Goal: Information Seeking & Learning: Learn about a topic

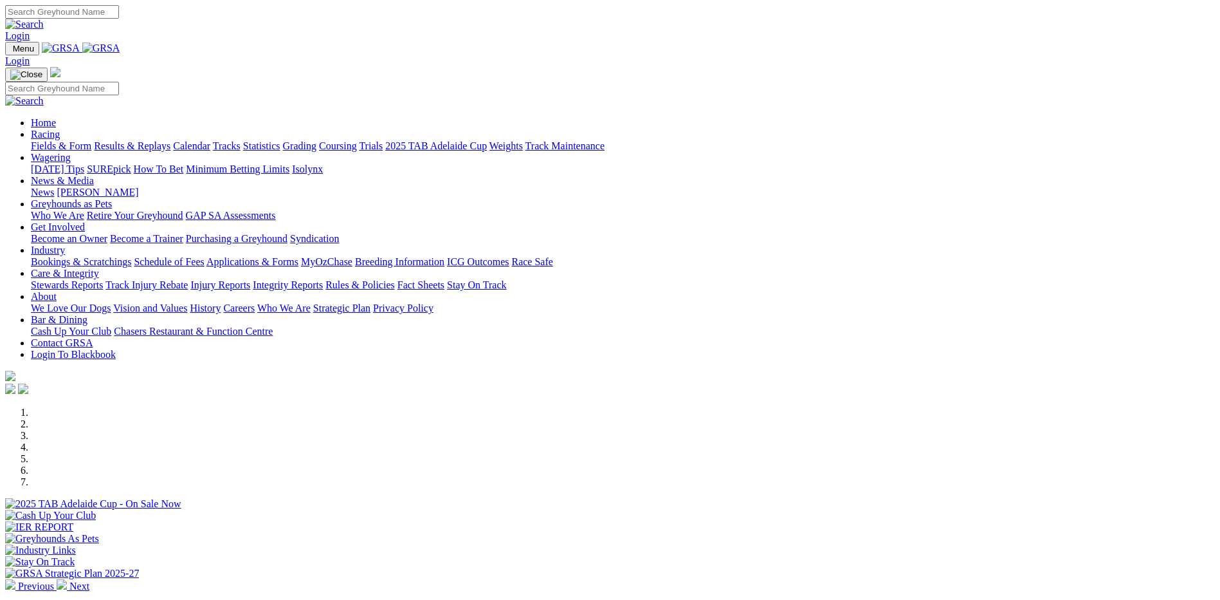
click at [60, 129] on link "Racing" at bounding box center [45, 134] width 29 height 11
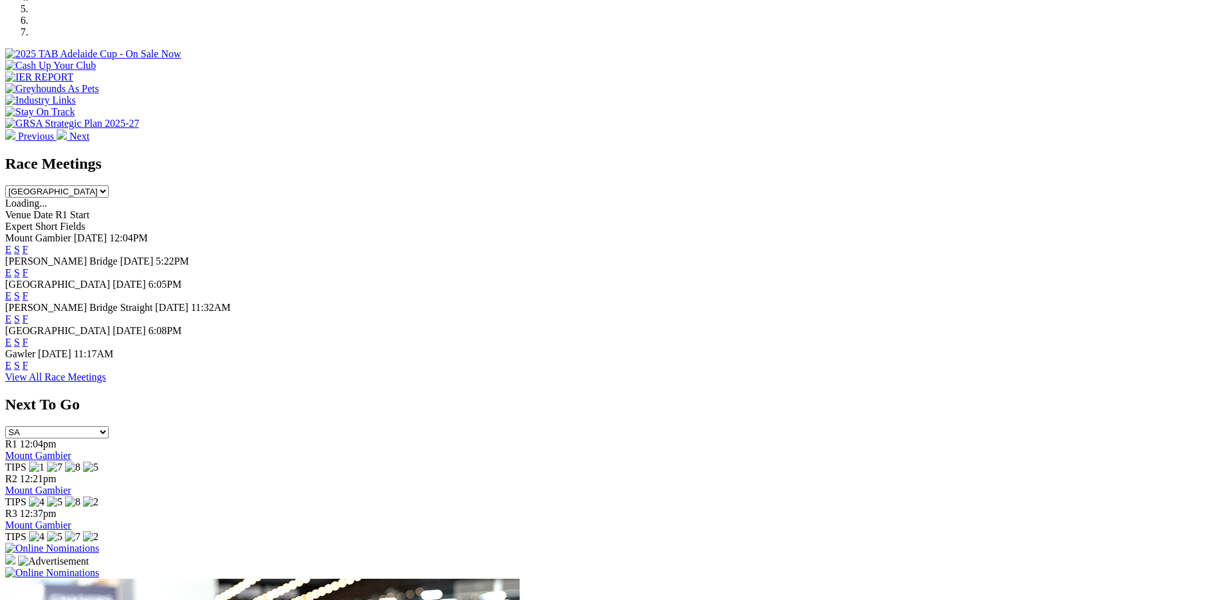
scroll to position [450, 0]
click at [28, 266] on link "F" at bounding box center [26, 271] width 6 height 11
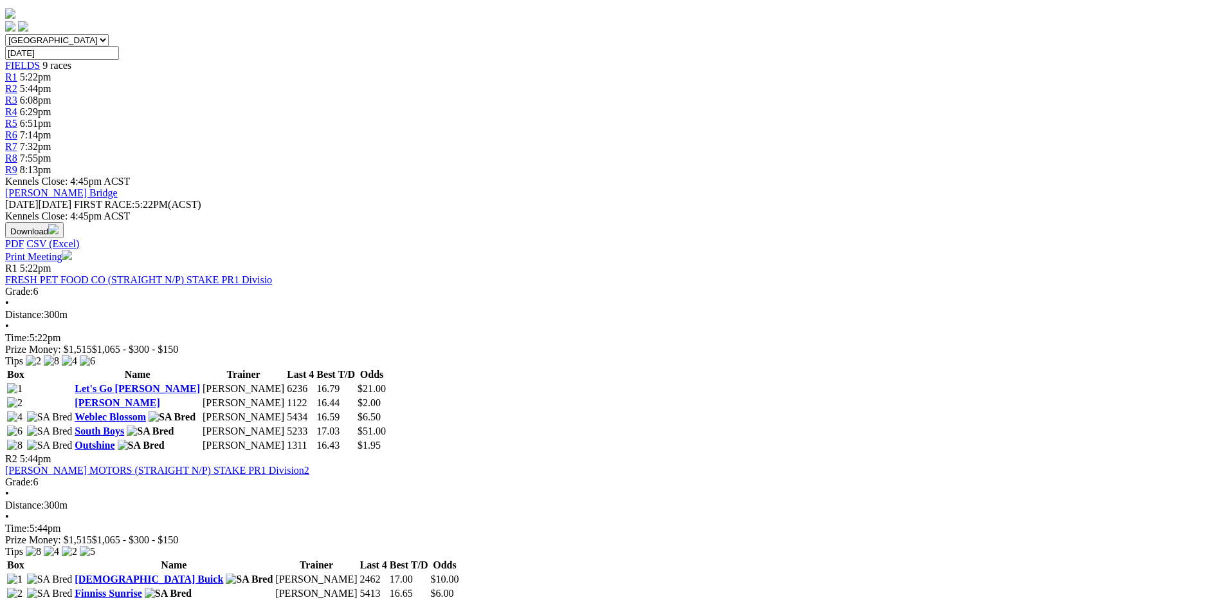
scroll to position [386, 0]
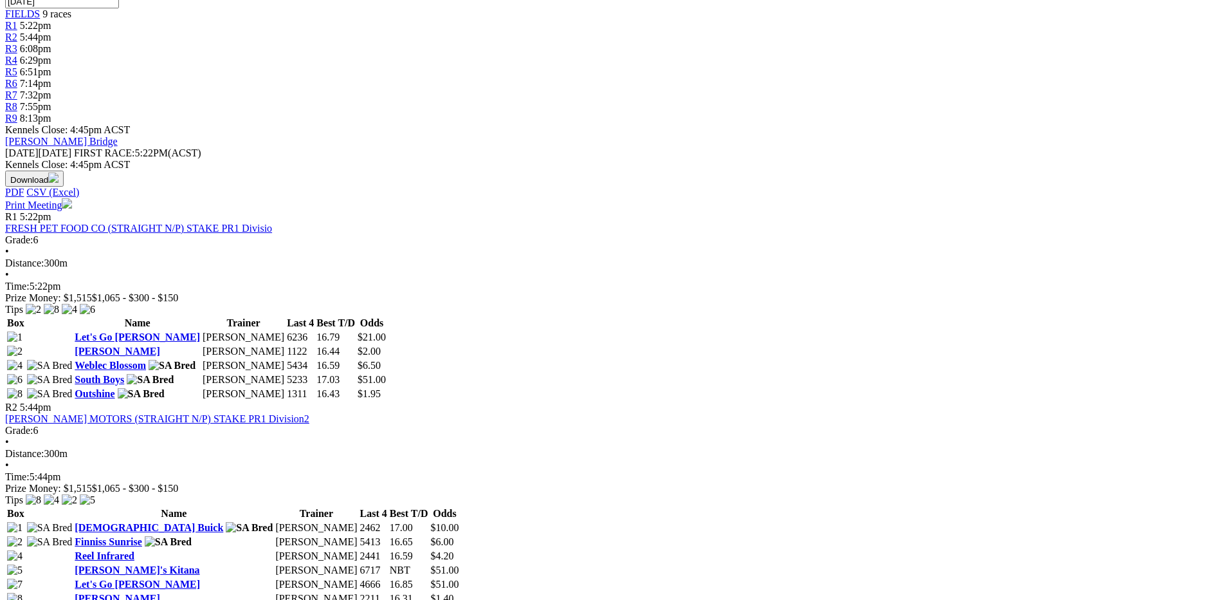
scroll to position [643, 0]
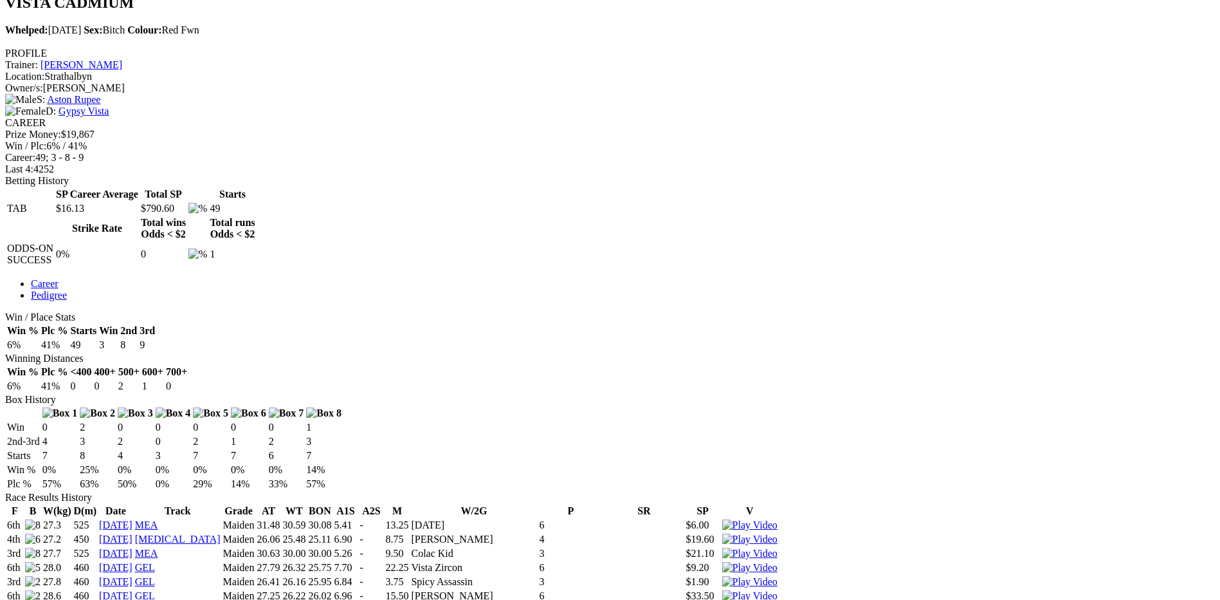
scroll to position [450, 0]
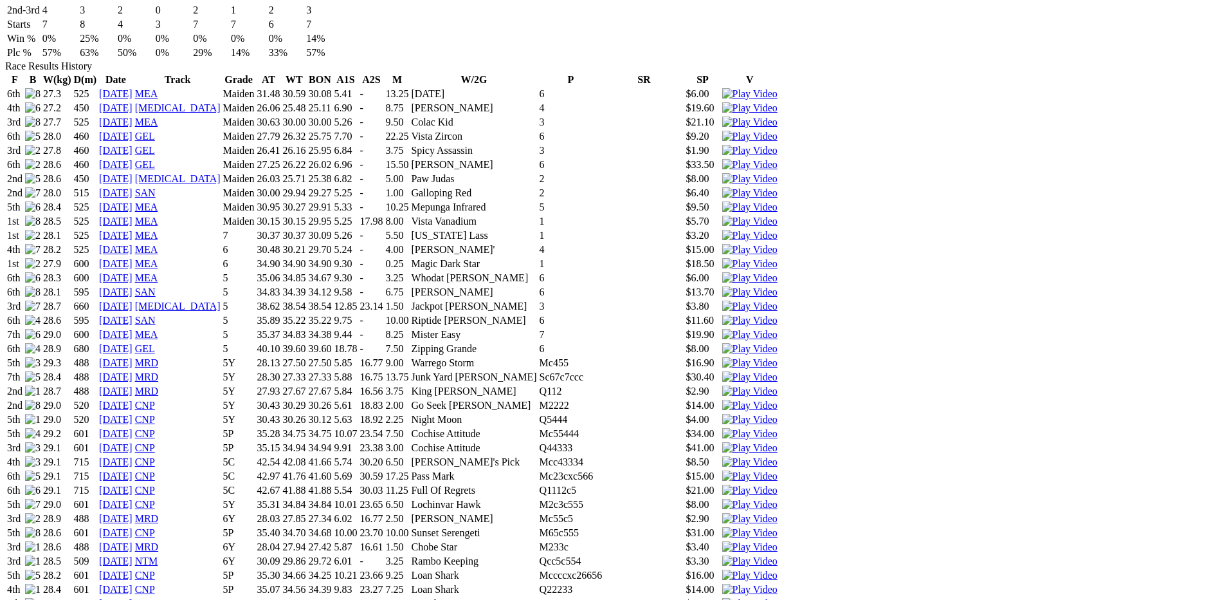
scroll to position [901, 0]
